Goal: Task Accomplishment & Management: Manage account settings

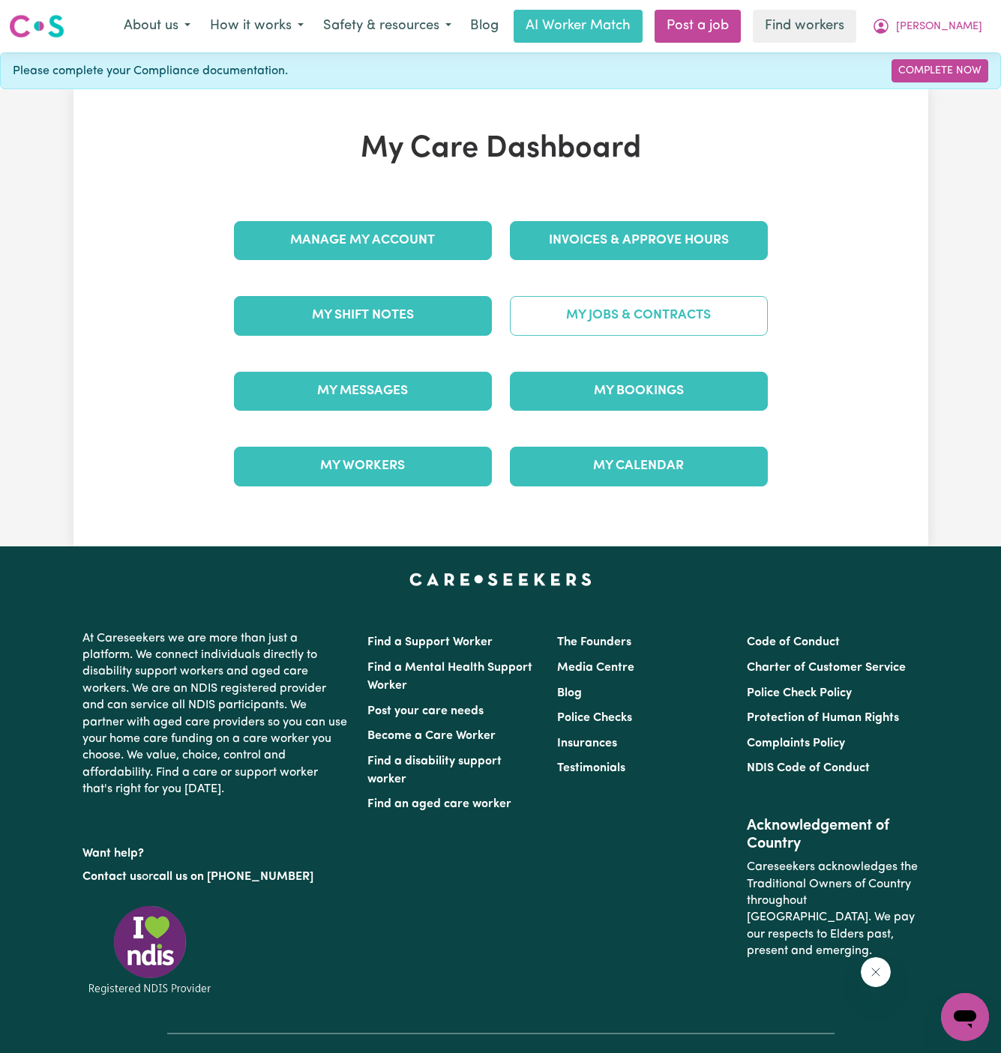
click at [678, 320] on link "My Jobs & Contracts" at bounding box center [639, 315] width 258 height 39
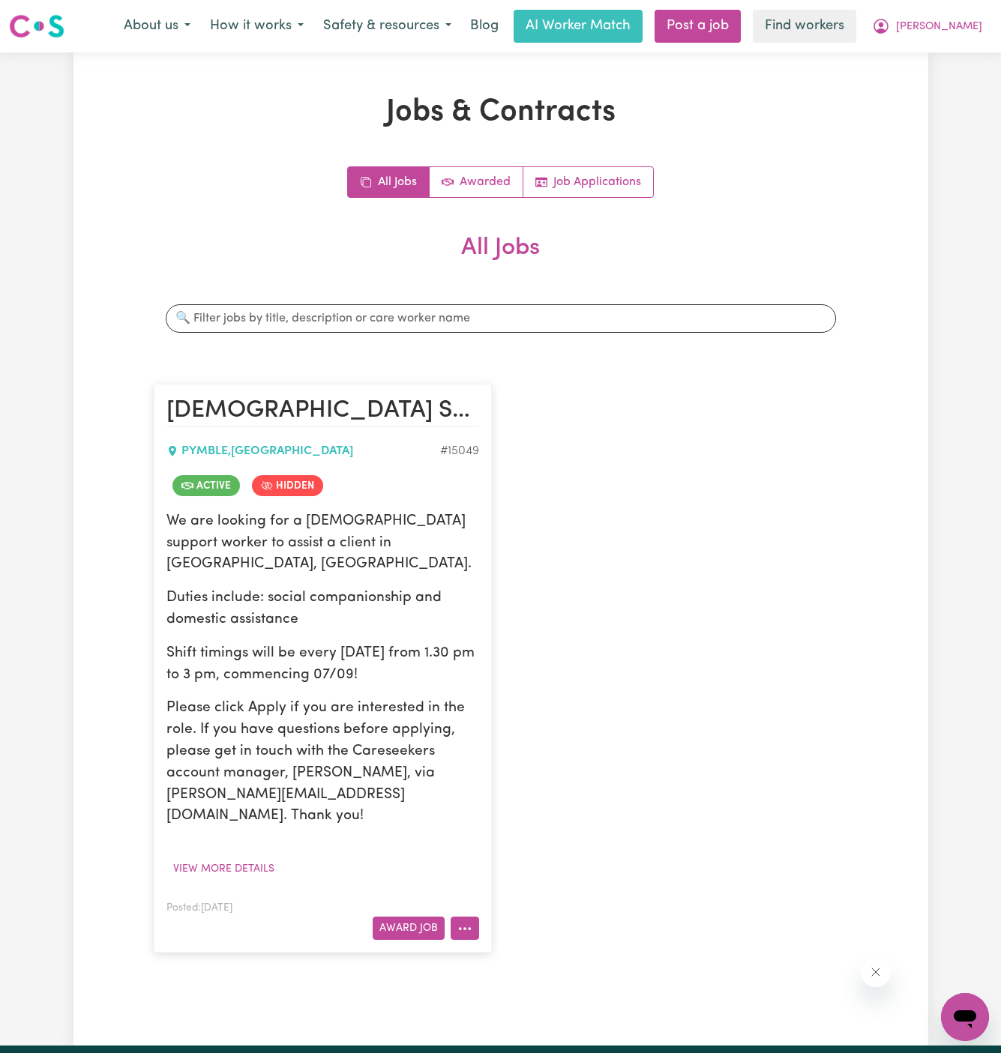
click at [463, 921] on icon "More options" at bounding box center [464, 928] width 15 height 15
click at [526, 729] on link "View/Edit Contract" at bounding box center [523, 744] width 145 height 30
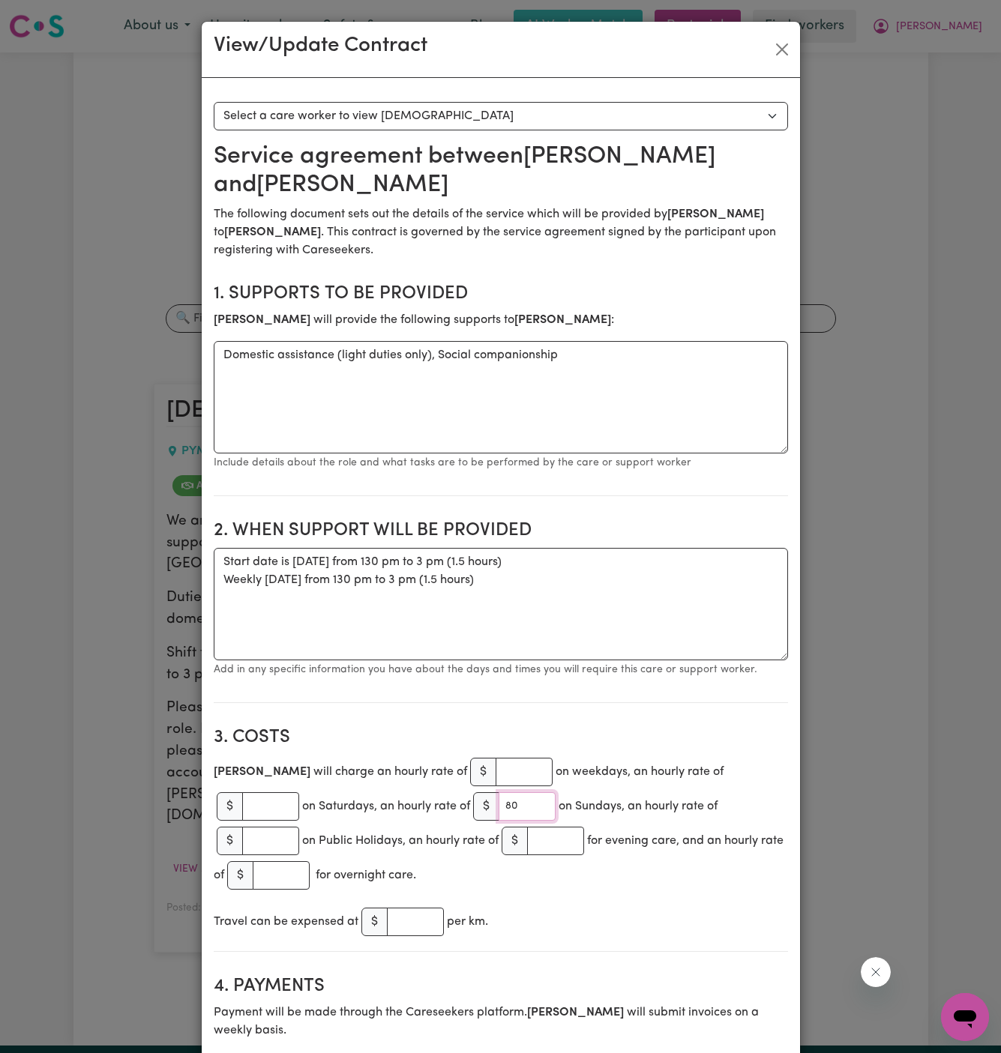
click at [499, 792] on input "80" at bounding box center [527, 806] width 57 height 28
paste input "84."
type input "84.80"
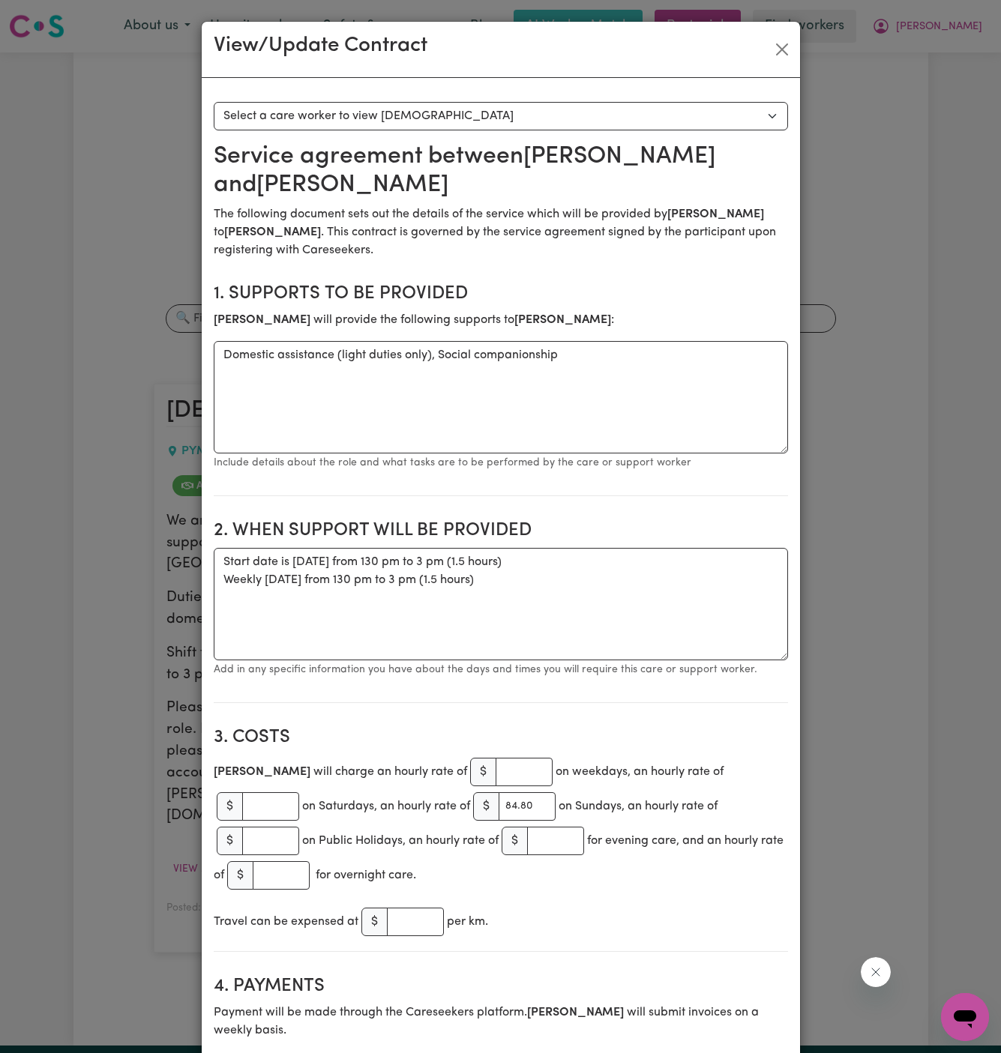
click at [593, 837] on div "[PERSON_NAME] will charge an hourly rate of $ on weekdays, an hourly rate of $ …" at bounding box center [501, 824] width 574 height 138
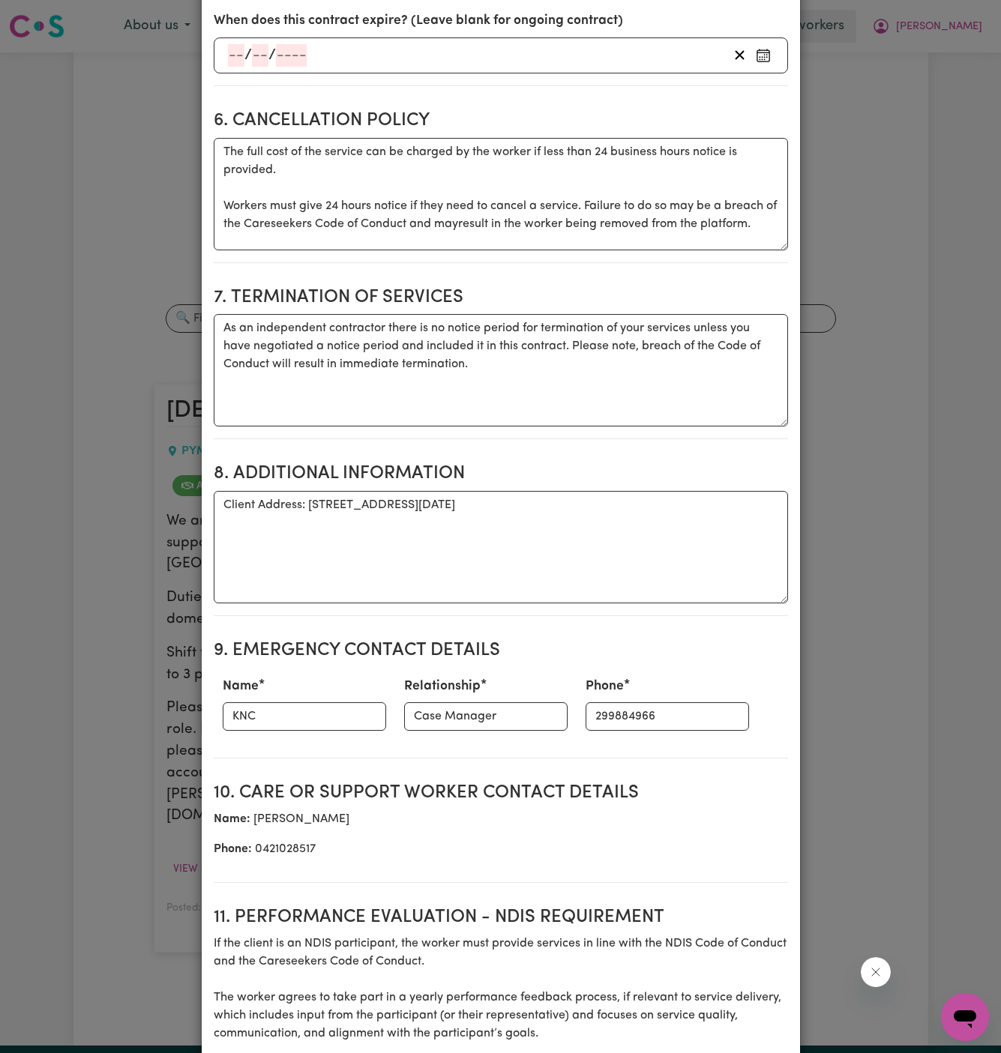
scroll to position [1519, 0]
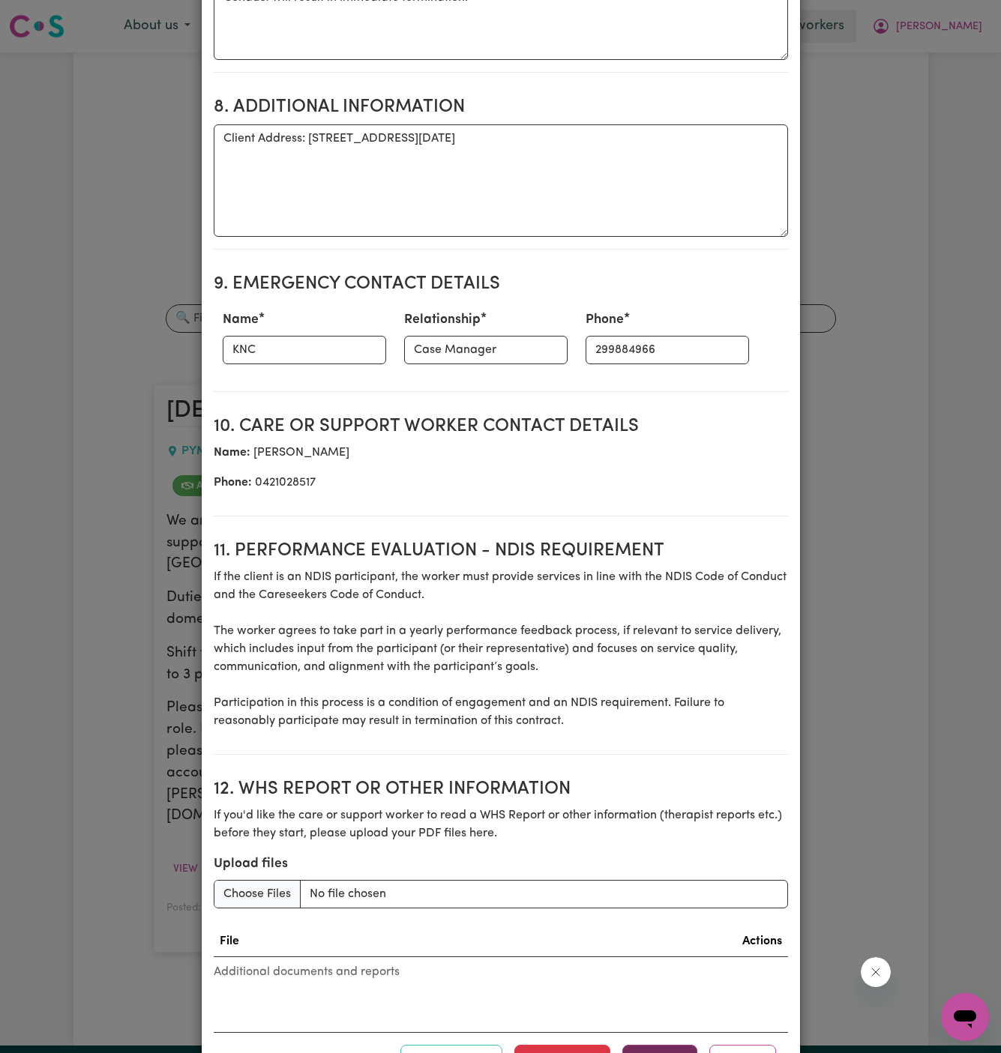
click at [659, 1045] on button "Update" at bounding box center [659, 1061] width 75 height 33
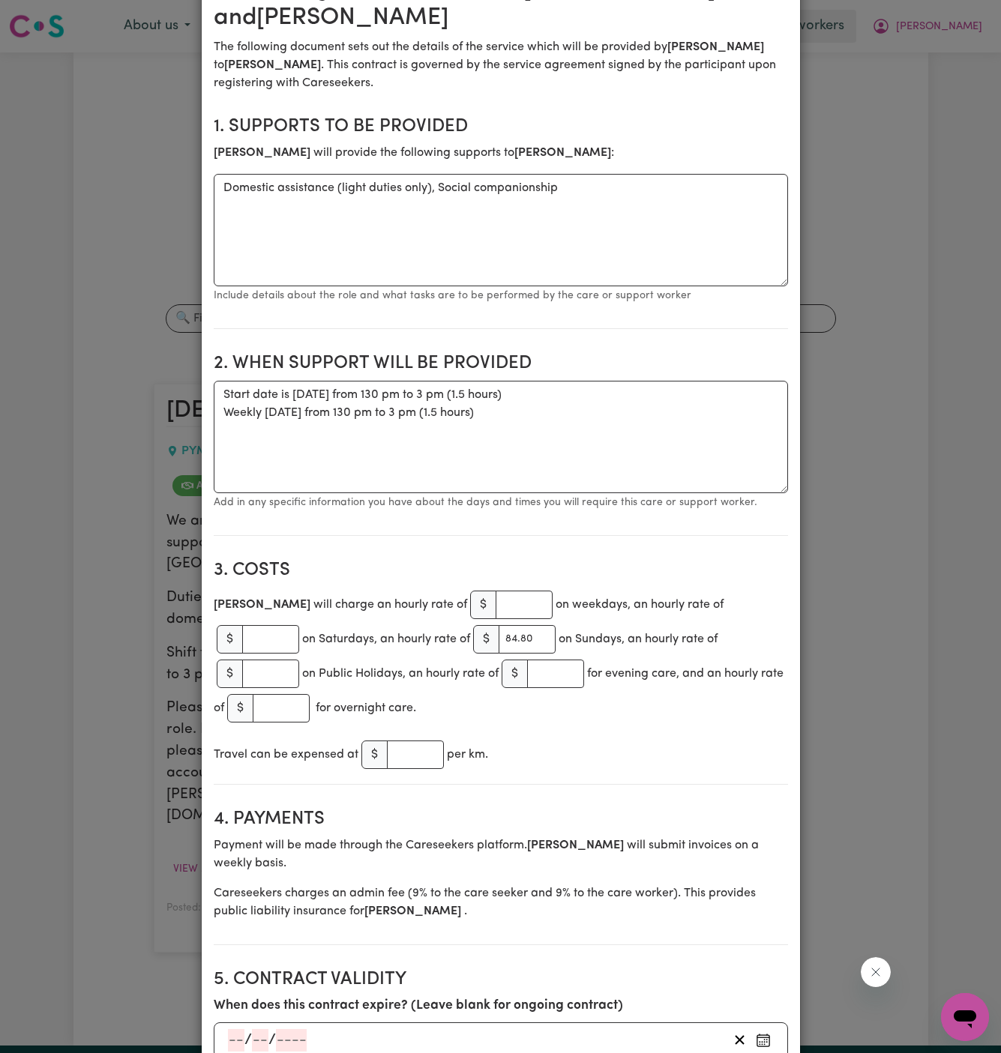
scroll to position [0, 0]
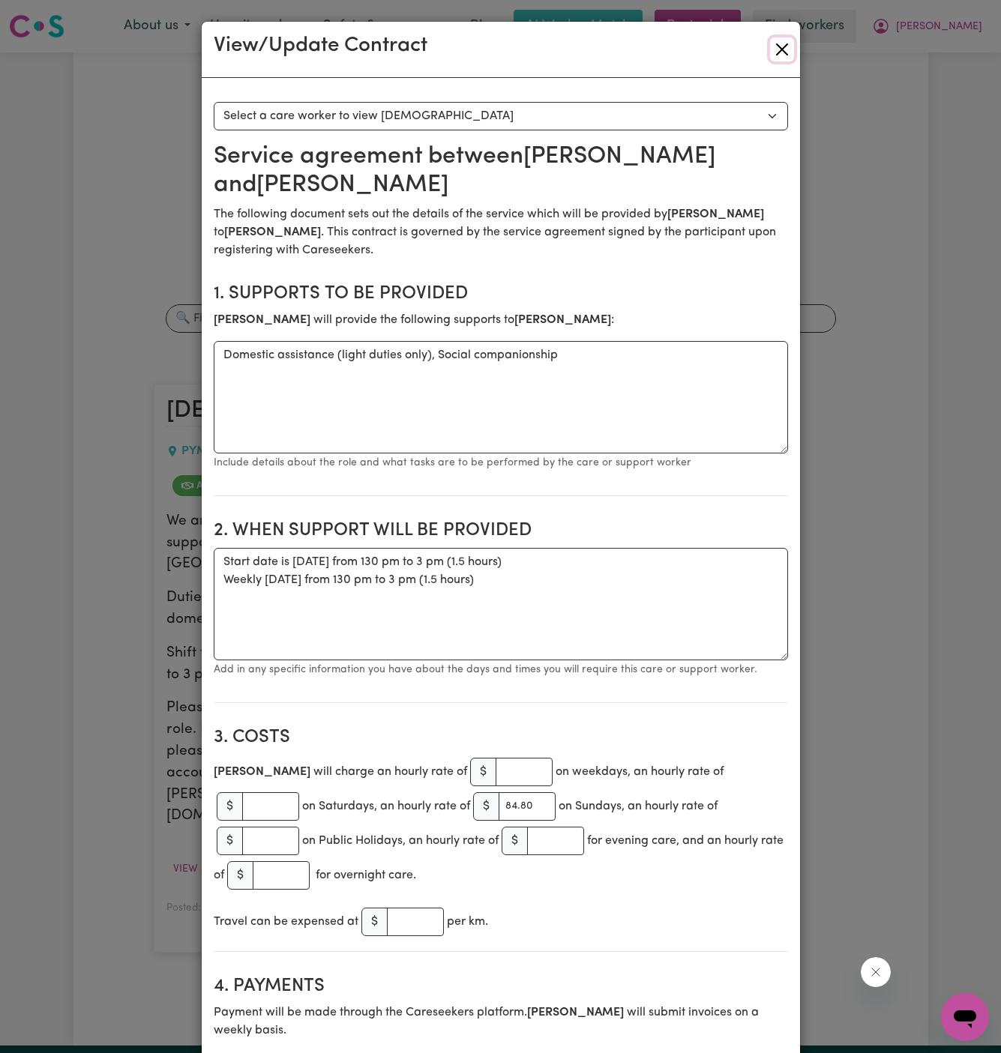
click at [785, 49] on button "Close" at bounding box center [782, 49] width 24 height 24
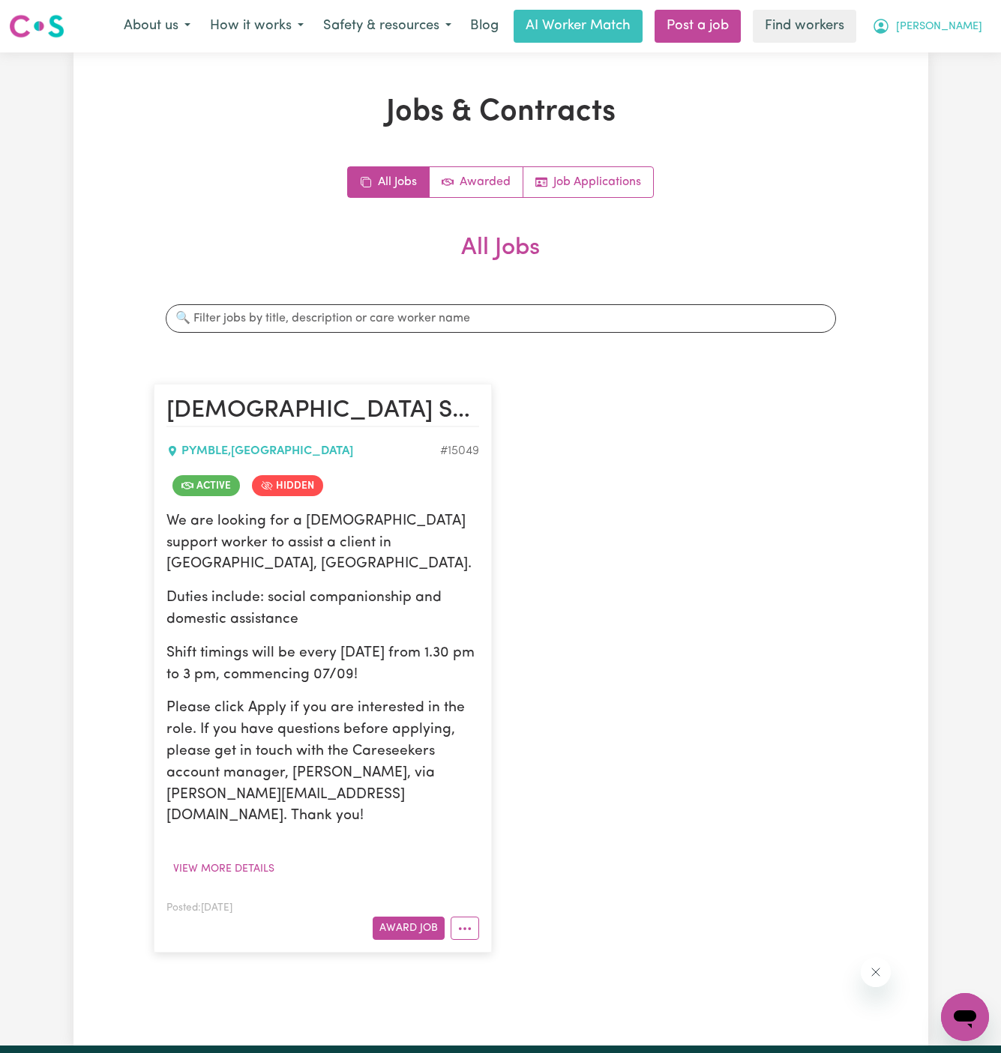
click at [973, 26] on span "[PERSON_NAME]" at bounding box center [939, 27] width 86 height 16
click at [929, 99] on link "Logout" at bounding box center [932, 86] width 118 height 28
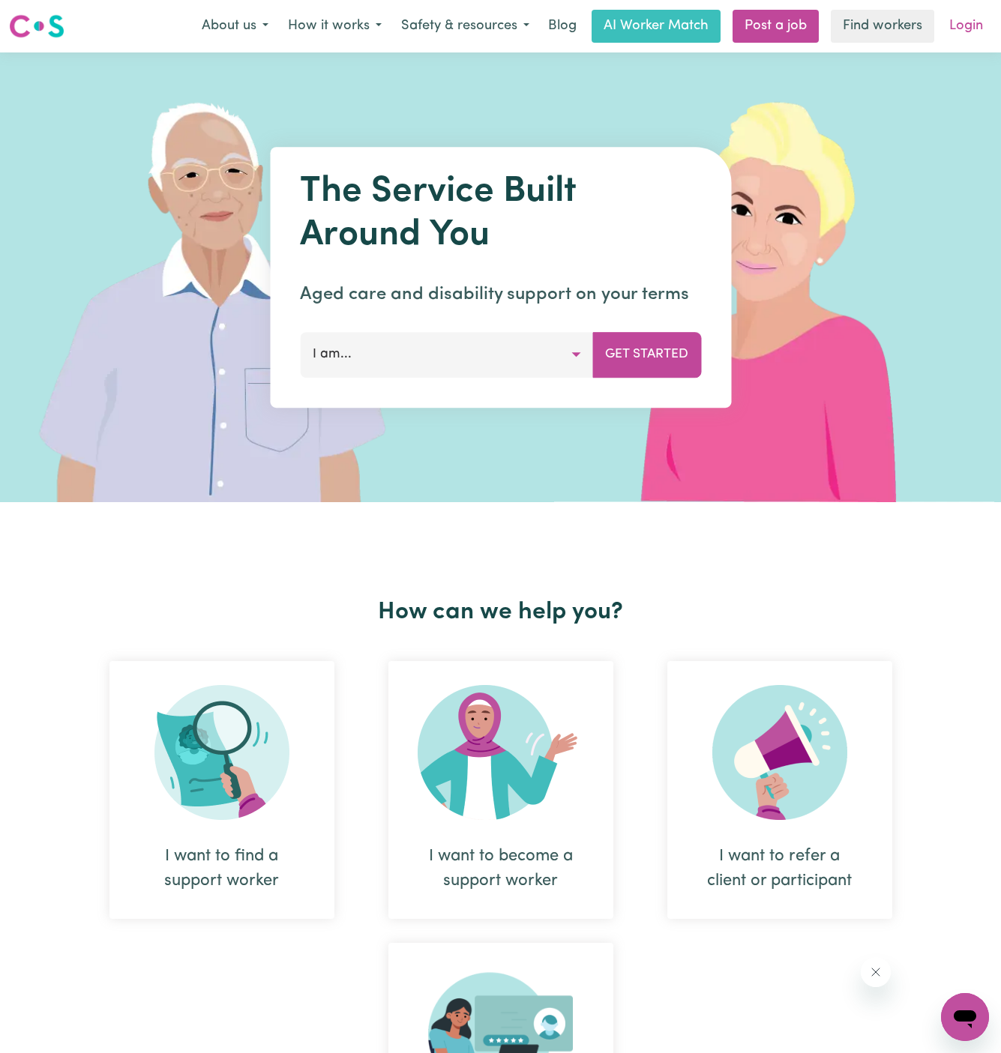
click at [977, 26] on link "Login" at bounding box center [966, 26] width 52 height 33
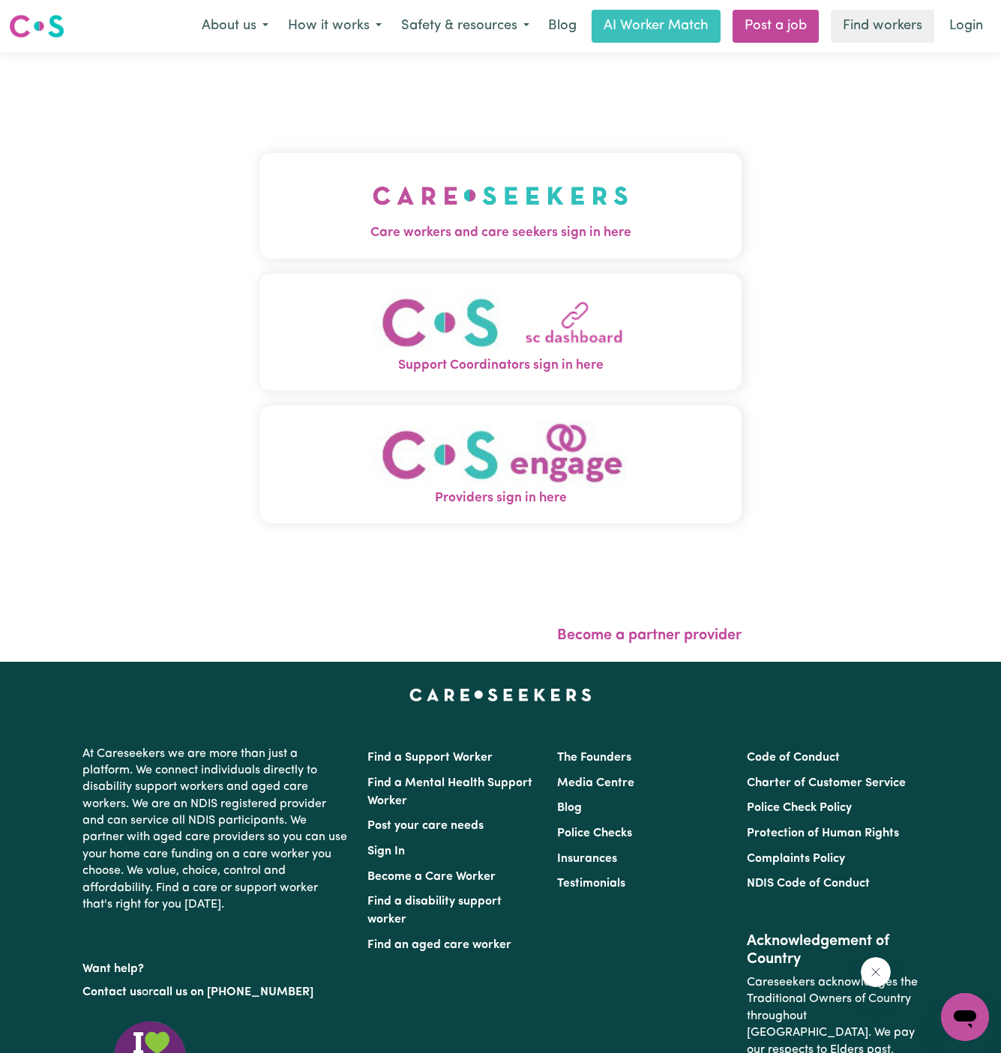
click at [546, 200] on img "Care workers and care seekers sign in here" at bounding box center [501, 195] width 256 height 55
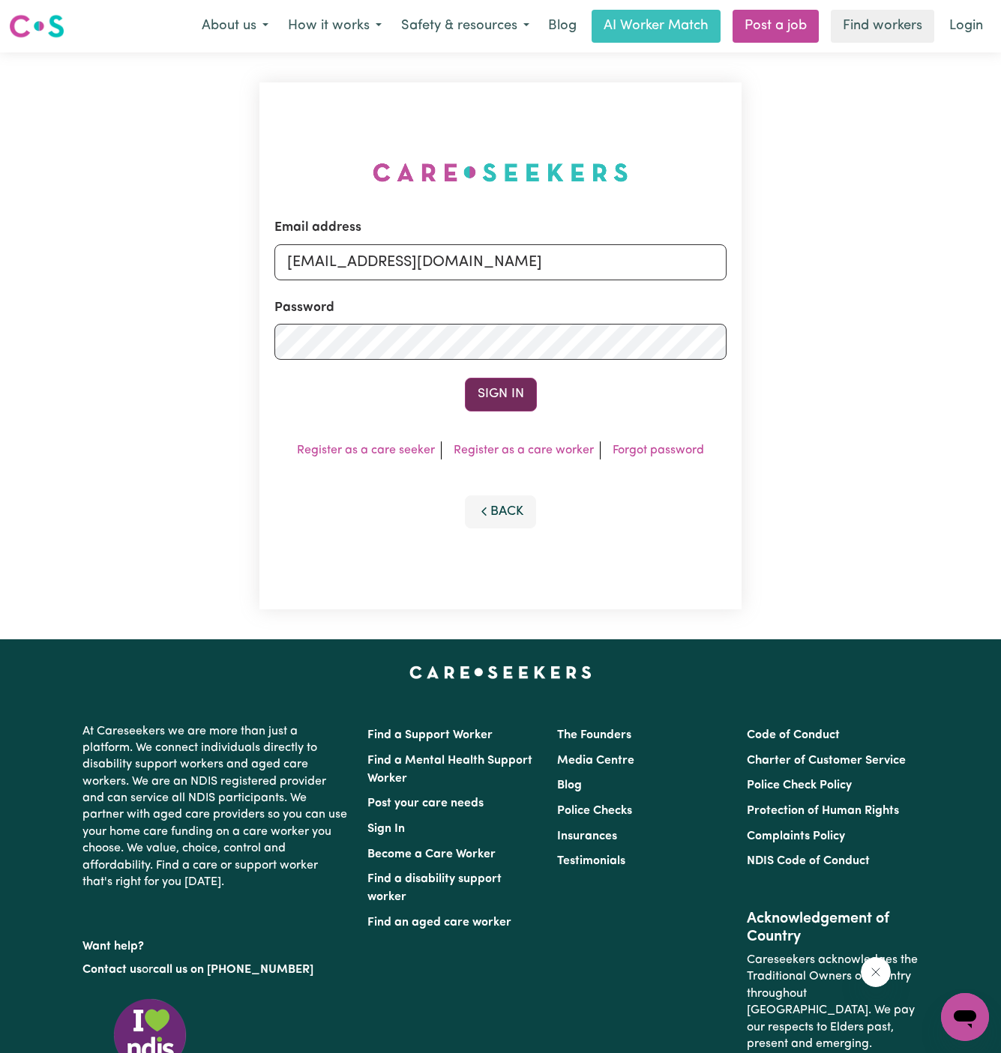
click at [505, 378] on button "Sign In" at bounding box center [501, 394] width 72 height 33
